Goal: Task Accomplishment & Management: Use online tool/utility

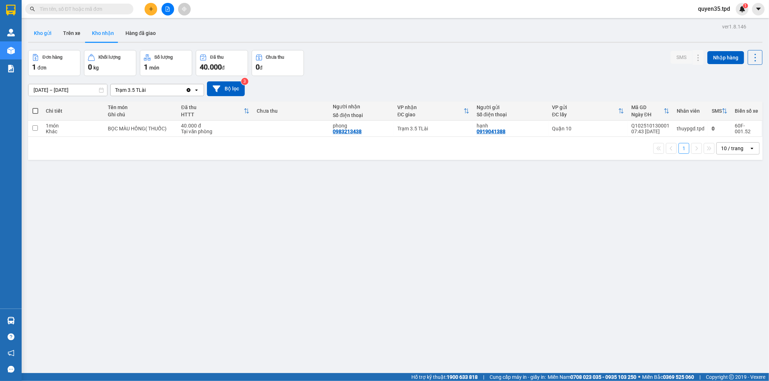
click at [47, 40] on button "Kho gửi" at bounding box center [42, 33] width 29 height 17
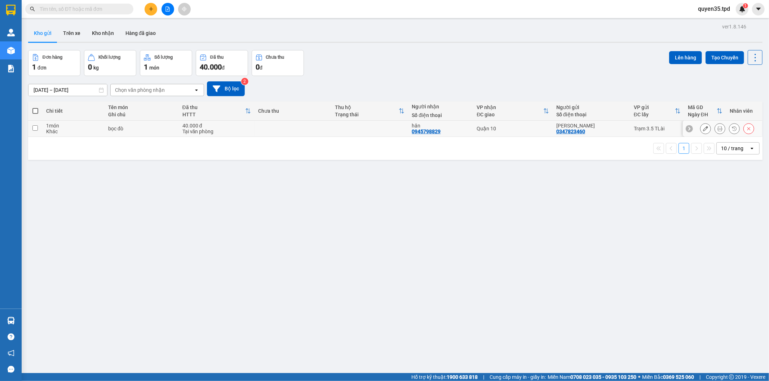
click at [34, 128] on input "checkbox" at bounding box center [34, 127] width 5 height 5
checkbox input "true"
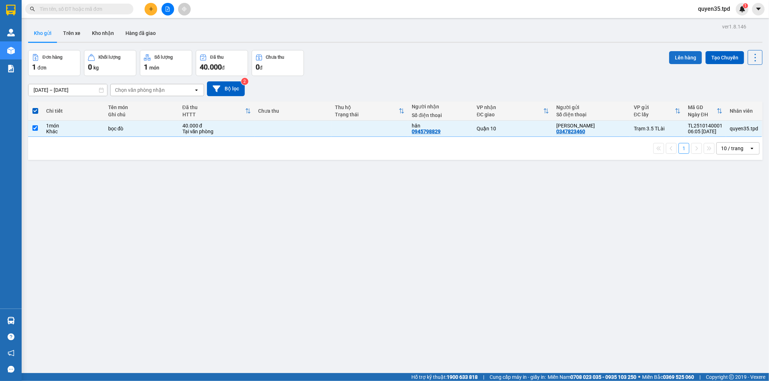
click at [673, 55] on button "Lên hàng" at bounding box center [685, 57] width 33 height 13
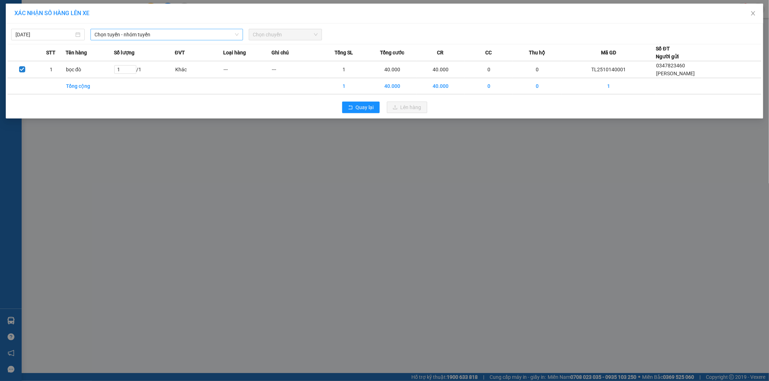
click at [126, 35] on span "Chọn tuyến - nhóm tuyến" at bounding box center [167, 34] width 144 height 11
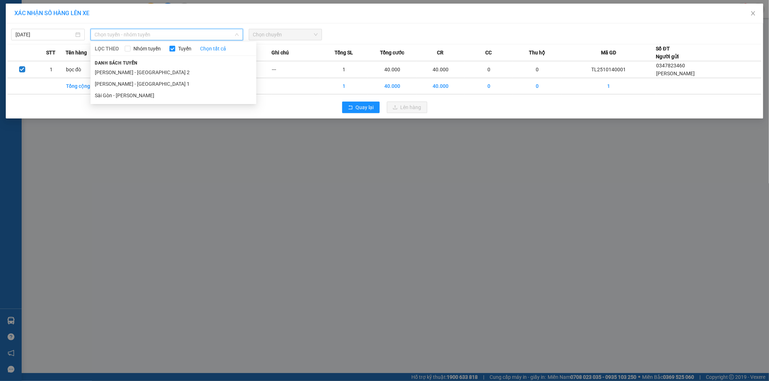
drag, startPoint x: 124, startPoint y: 70, endPoint x: 221, endPoint y: 55, distance: 98.5
click at [125, 71] on li "[PERSON_NAME] - [GEOGRAPHIC_DATA] 2" at bounding box center [173, 73] width 166 height 12
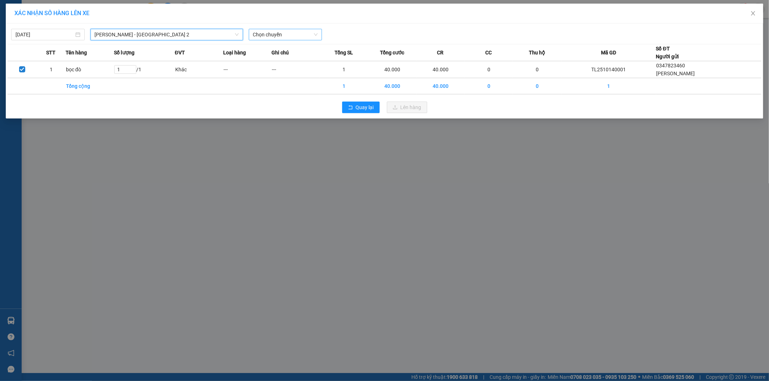
click at [269, 35] on span "Chọn chuyến" at bounding box center [285, 34] width 65 height 11
type input "07"
click at [290, 66] on div "Thêm chuyến " 07:00 "" at bounding box center [287, 61] width 77 height 12
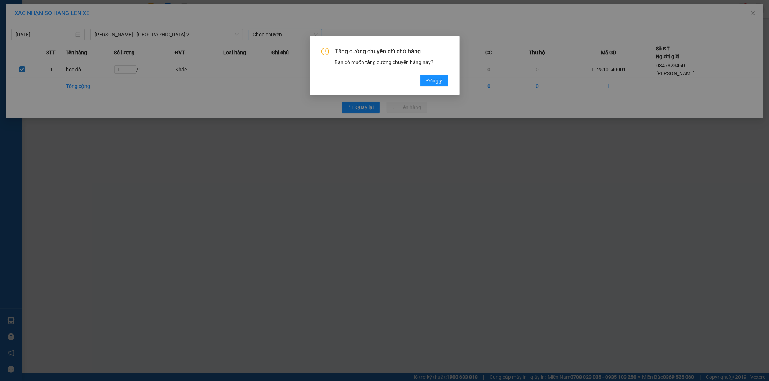
click at [429, 84] on span "Đồng ý" at bounding box center [434, 81] width 16 height 8
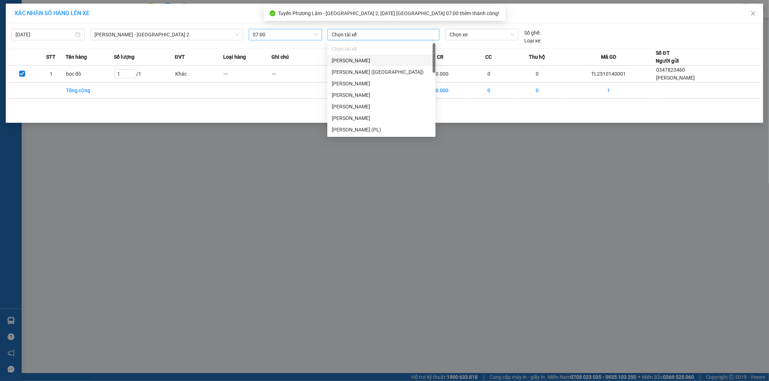
click at [351, 35] on div at bounding box center [383, 34] width 108 height 9
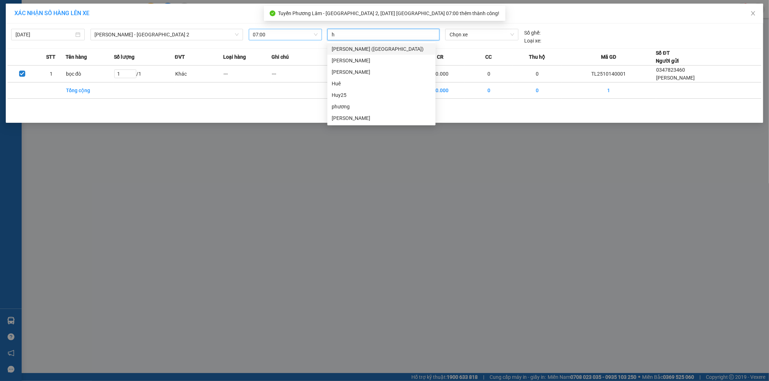
type input "hư"
click at [345, 120] on div "[PERSON_NAME]" at bounding box center [381, 118] width 99 height 8
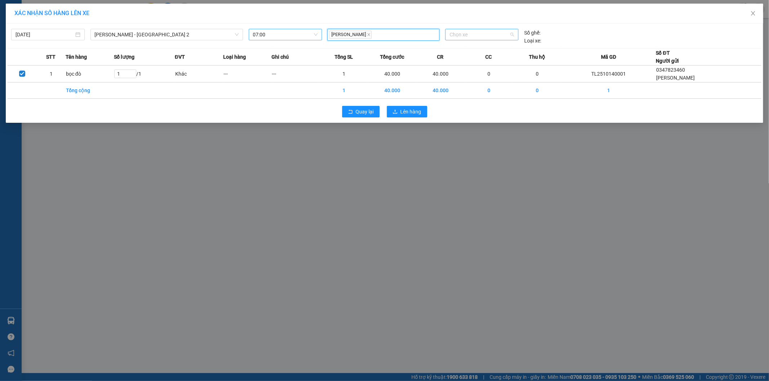
click at [488, 34] on span "Chọn xe" at bounding box center [481, 34] width 64 height 11
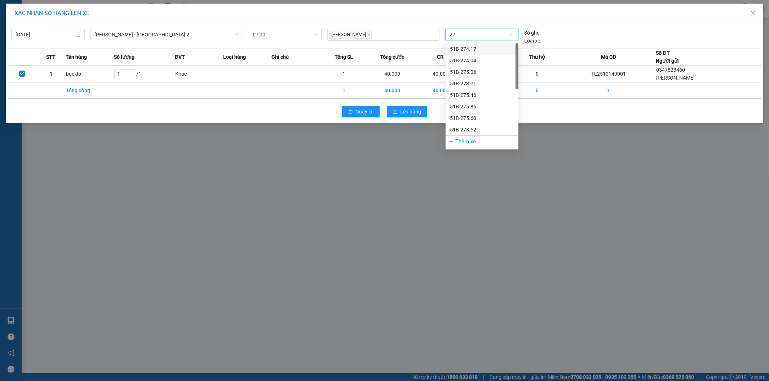
type input "275"
click at [459, 70] on div "51B-275.86" at bounding box center [482, 72] width 64 height 8
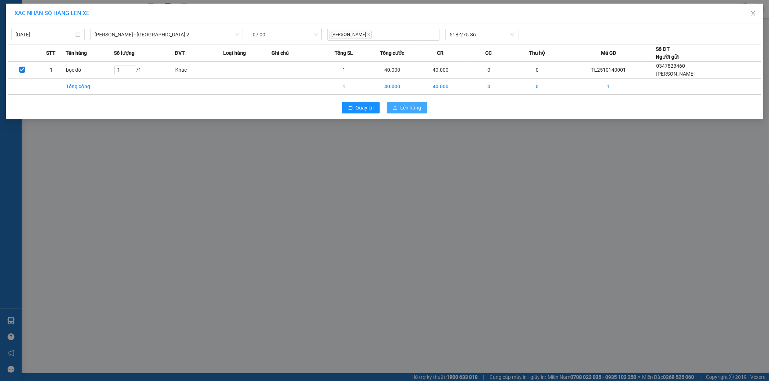
click at [410, 104] on span "Lên hàng" at bounding box center [410, 108] width 21 height 8
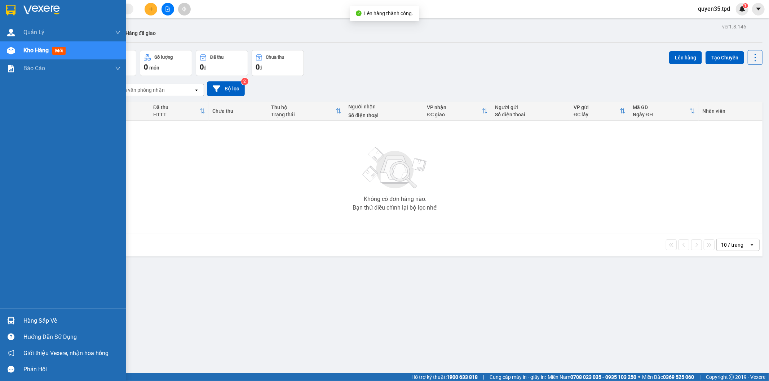
click at [19, 322] on div "Hàng sắp về" at bounding box center [63, 321] width 126 height 16
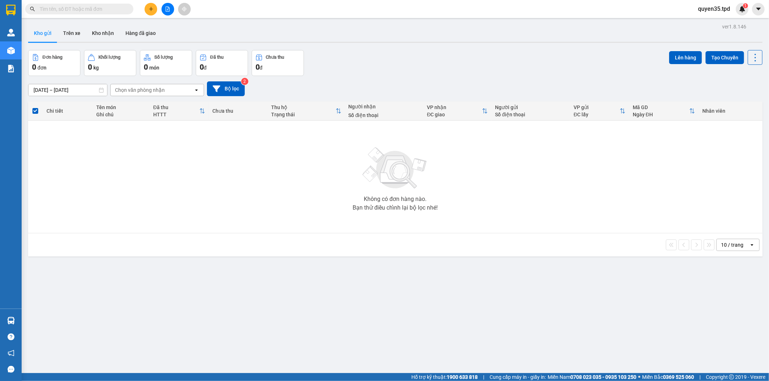
click at [220, 159] on section "Kết quả tìm kiếm ( 0 ) Bộ lọc No Data quyen35.tpd 1 Quản Lý Quản lý khách hàng …" at bounding box center [384, 190] width 769 height 381
click at [108, 36] on button "Kho nhận" at bounding box center [103, 33] width 34 height 17
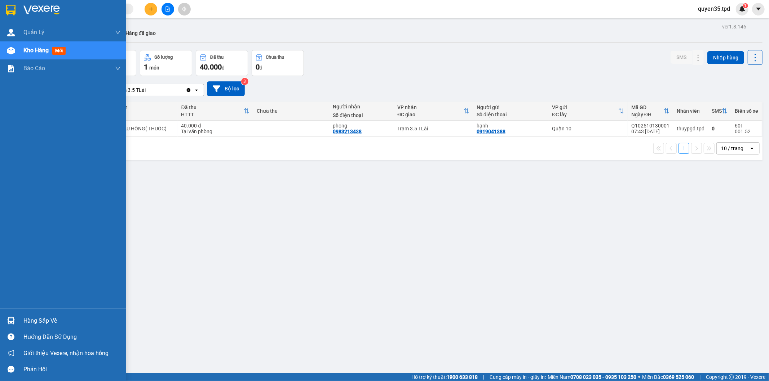
click at [35, 325] on div "Hàng sắp về" at bounding box center [71, 321] width 97 height 11
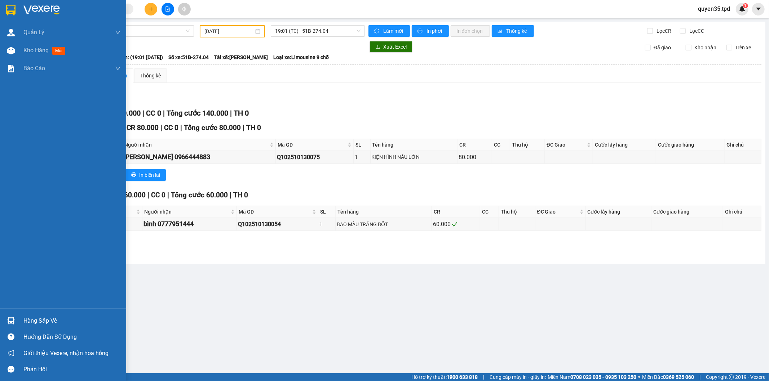
click at [63, 320] on div "Hàng sắp về" at bounding box center [71, 321] width 97 height 11
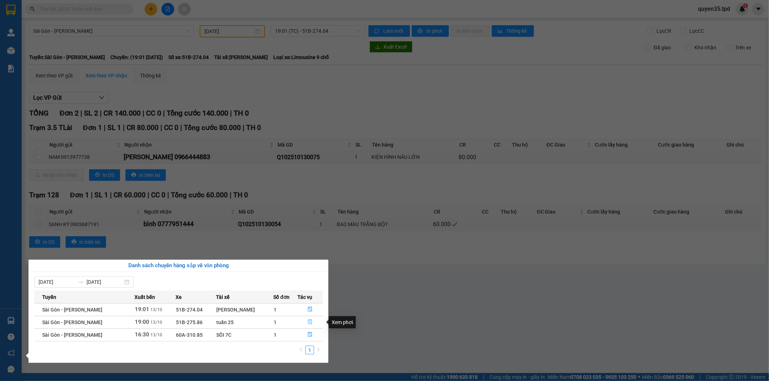
click at [308, 325] on icon "file-done" at bounding box center [310, 322] width 4 height 5
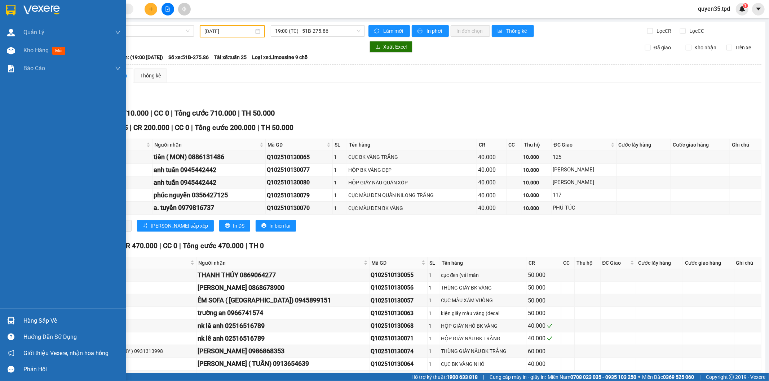
click at [47, 323] on div "Hàng sắp về" at bounding box center [71, 321] width 97 height 11
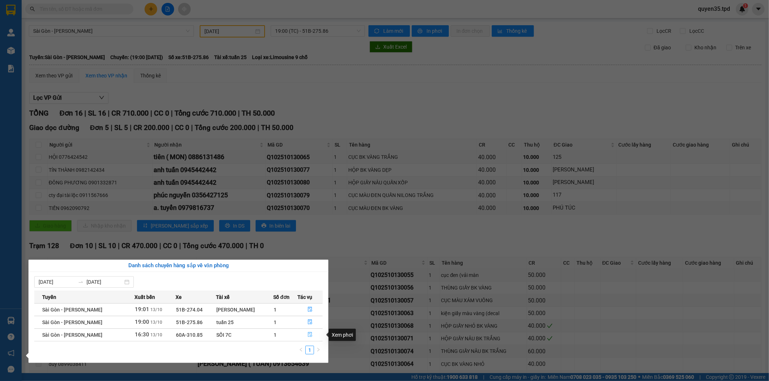
click at [308, 337] on icon "file-done" at bounding box center [310, 334] width 4 height 5
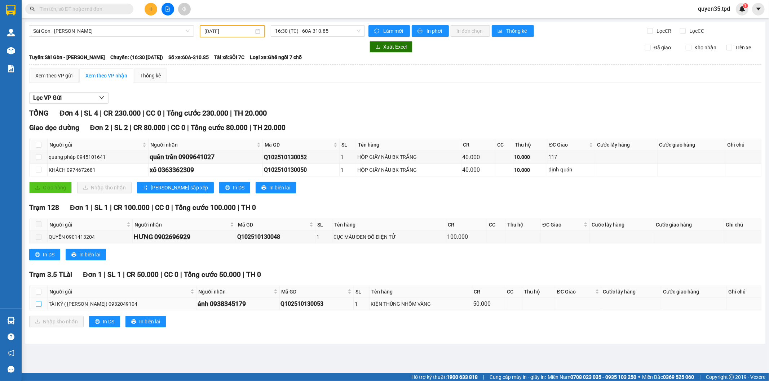
click at [36, 304] on input "checkbox" at bounding box center [39, 304] width 6 height 6
checkbox input "true"
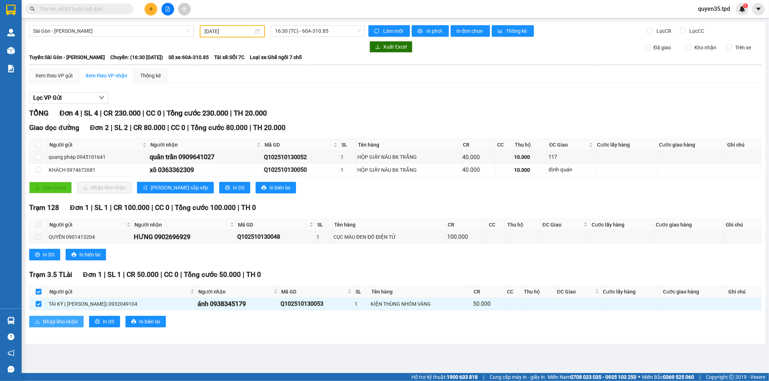
click at [44, 321] on span "Nhập kho nhận" at bounding box center [60, 322] width 35 height 8
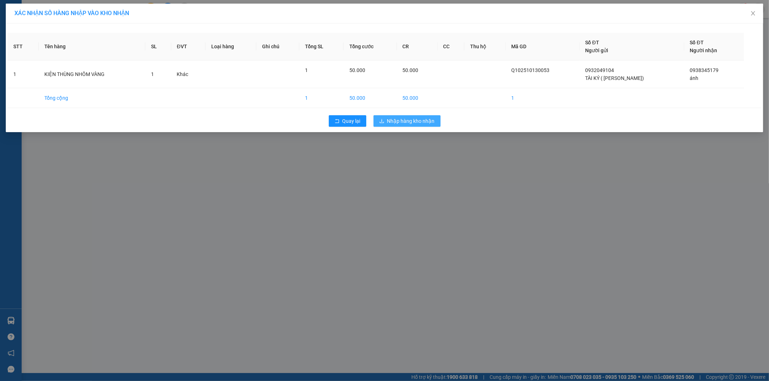
click at [408, 120] on span "Nhập hàng kho nhận" at bounding box center [411, 121] width 48 height 8
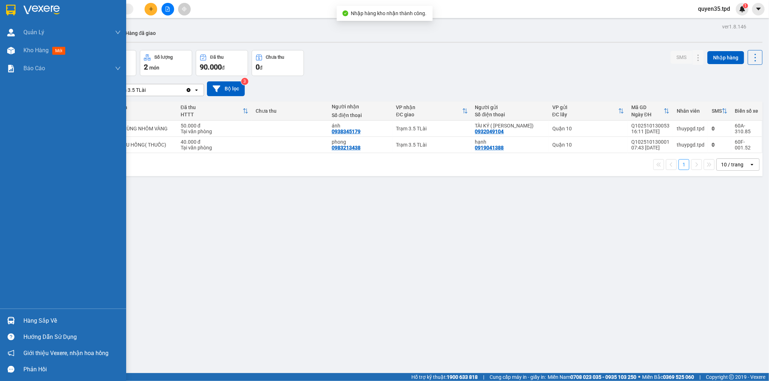
click at [3, 325] on div "Hàng sắp về" at bounding box center [63, 321] width 126 height 16
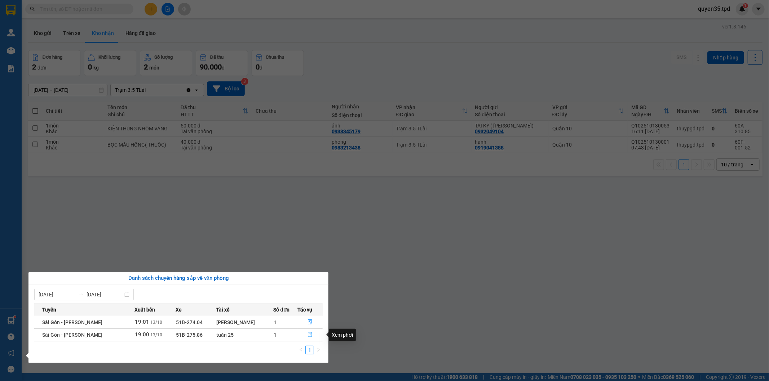
click at [309, 332] on button "button" at bounding box center [310, 335] width 25 height 12
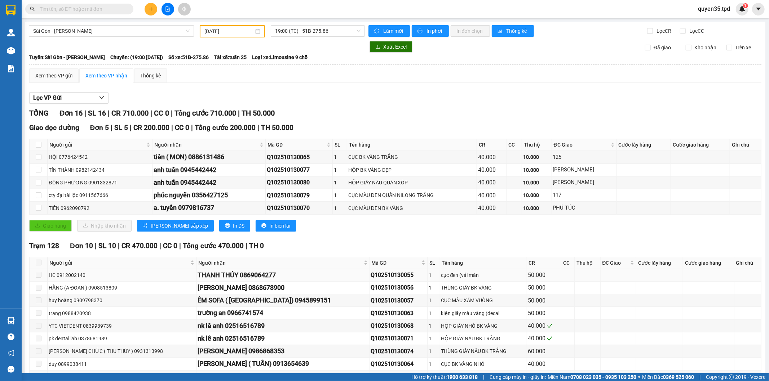
scroll to position [127, 0]
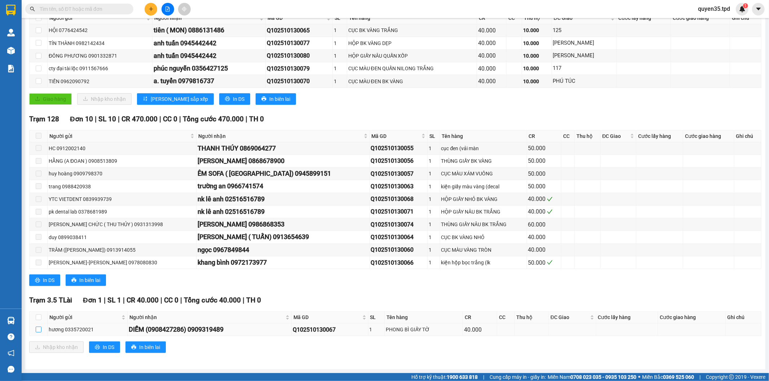
click at [37, 332] on input "checkbox" at bounding box center [39, 330] width 6 height 6
checkbox input "true"
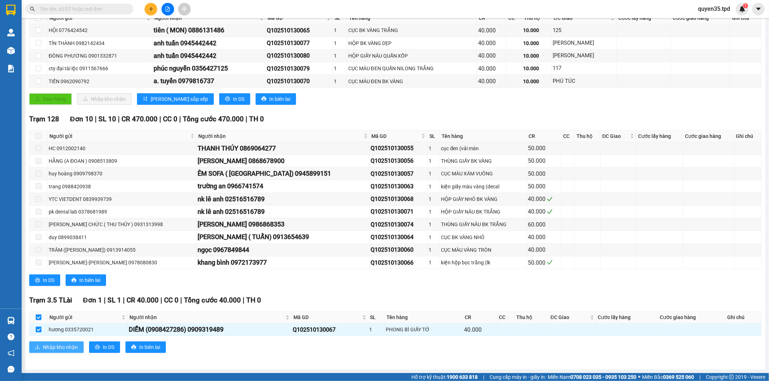
click at [44, 345] on span "Nhập kho nhận" at bounding box center [60, 347] width 35 height 8
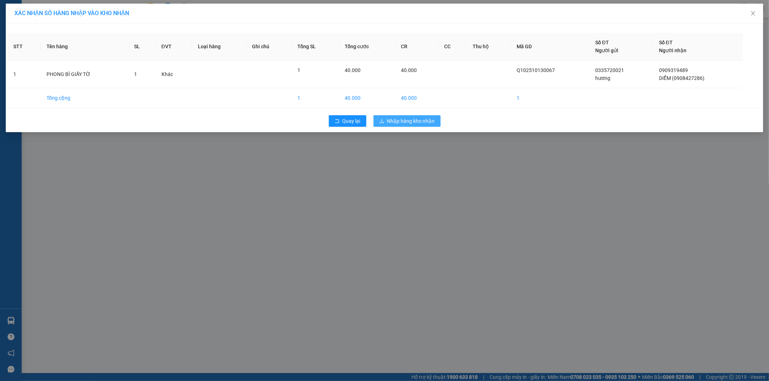
click at [401, 120] on span "Nhập hàng kho nhận" at bounding box center [411, 121] width 48 height 8
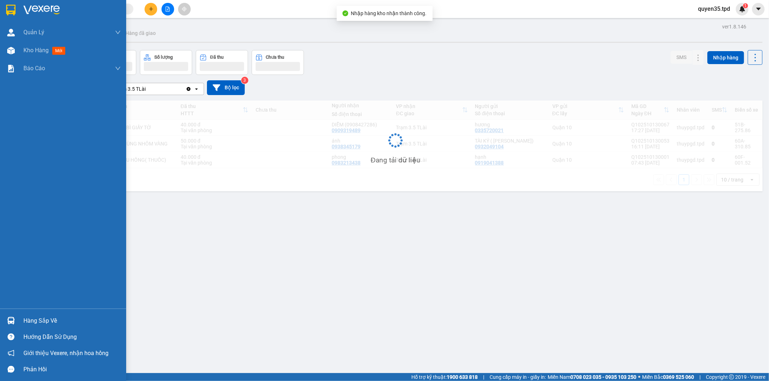
click at [17, 321] on div at bounding box center [11, 321] width 13 height 13
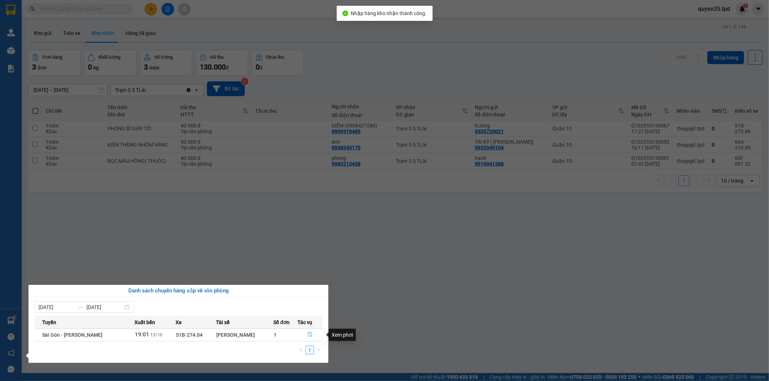
click at [309, 334] on icon "file-done" at bounding box center [309, 334] width 5 height 5
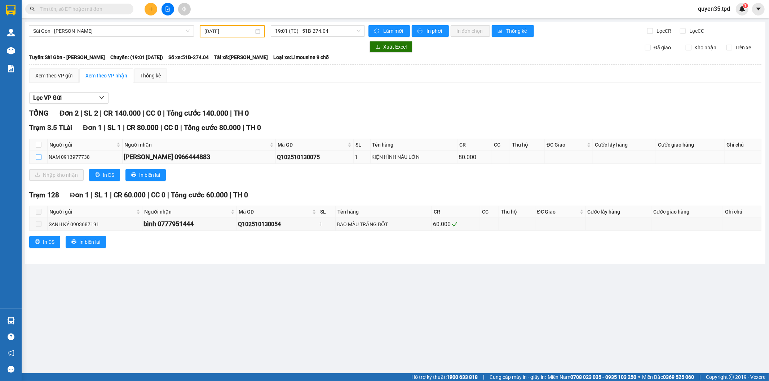
click at [36, 157] on input "checkbox" at bounding box center [39, 157] width 6 height 6
checkbox input "true"
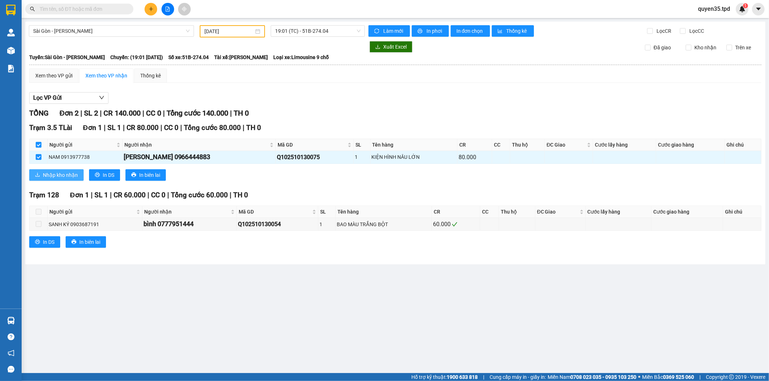
click at [48, 176] on span "Nhập kho nhận" at bounding box center [60, 175] width 35 height 8
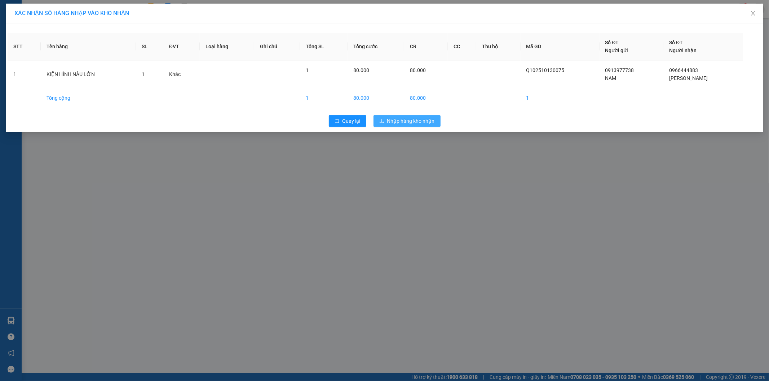
click at [420, 120] on span "Nhập hàng kho nhận" at bounding box center [411, 121] width 48 height 8
